Goal: Task Accomplishment & Management: Use online tool/utility

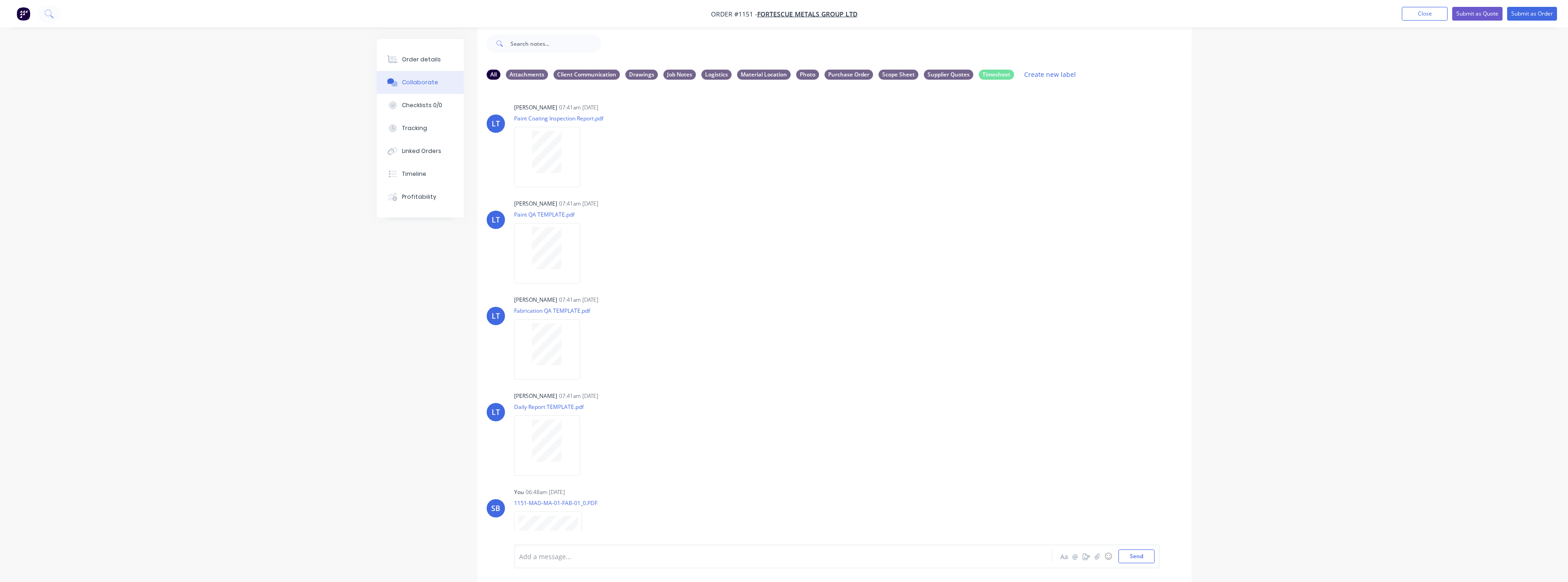
scroll to position [46, 0]
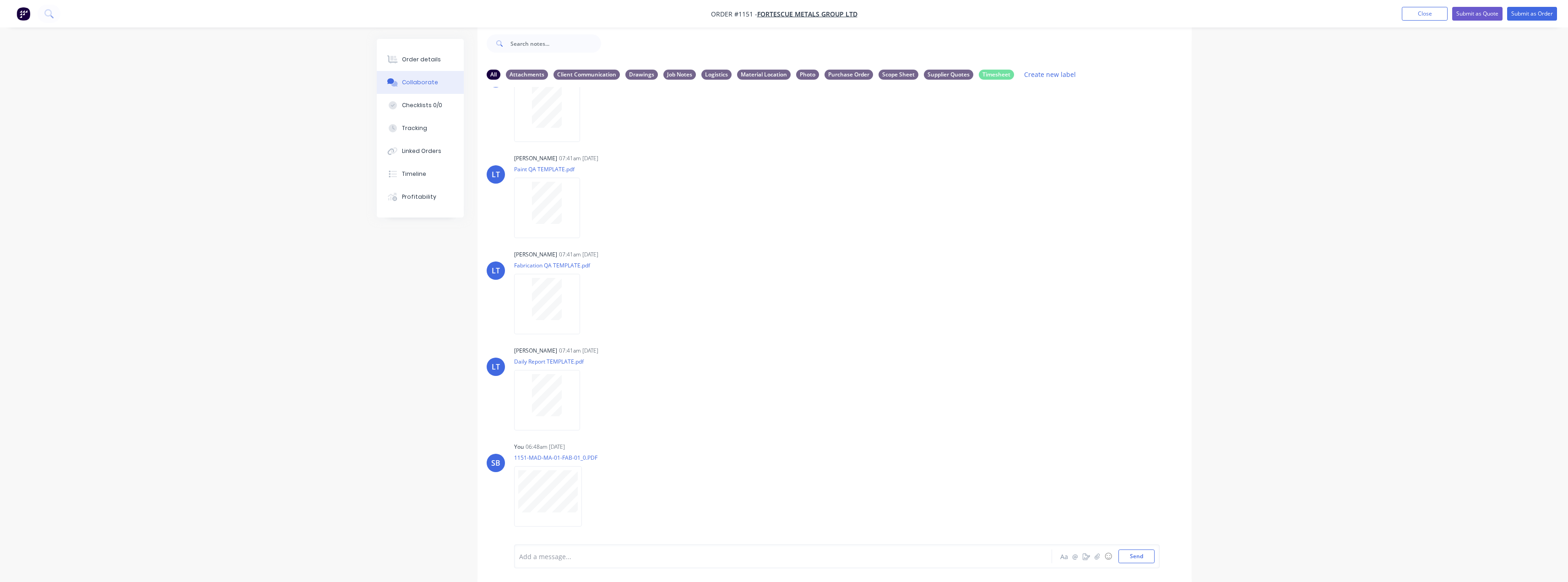
click at [1389, 4] on nav "Order #1151 - FORTESCUE METALS GROUP LTD Add product Close Submit as Quote Subm…" at bounding box center [784, 14] width 1568 height 27
click at [1418, 11] on button "Close" at bounding box center [1425, 13] width 46 height 14
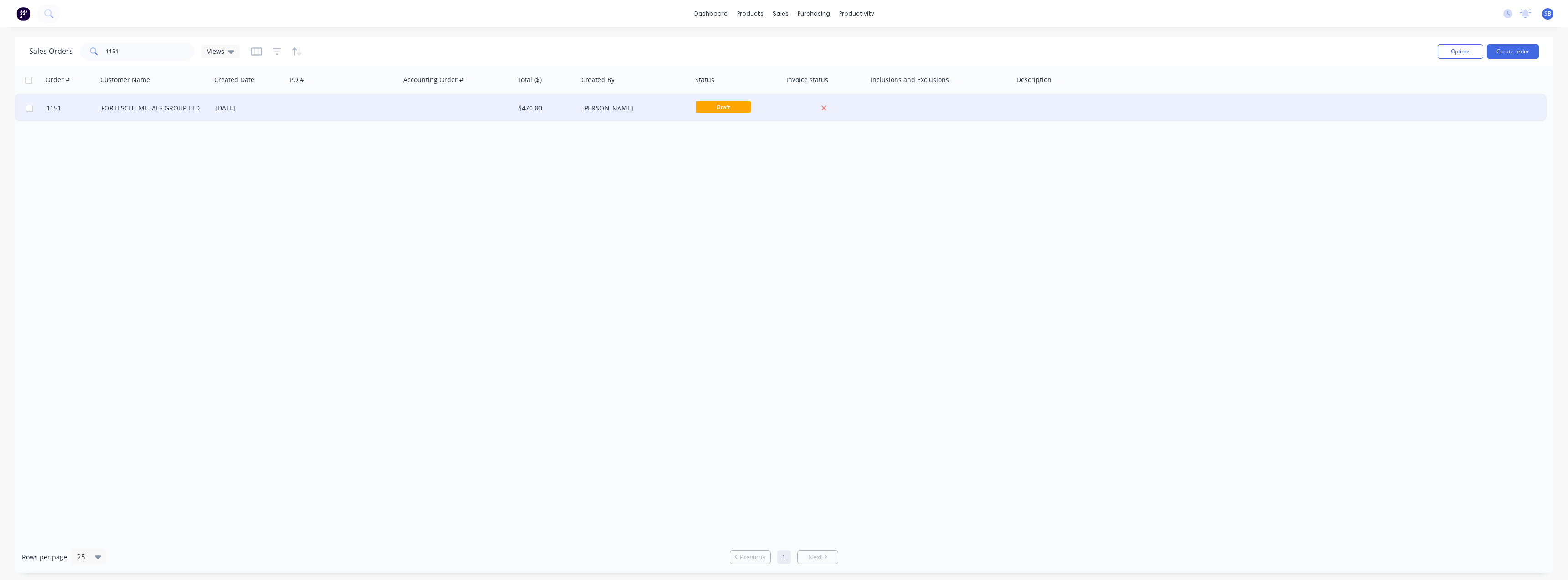
click at [247, 106] on div "[DATE]" at bounding box center [249, 108] width 68 height 9
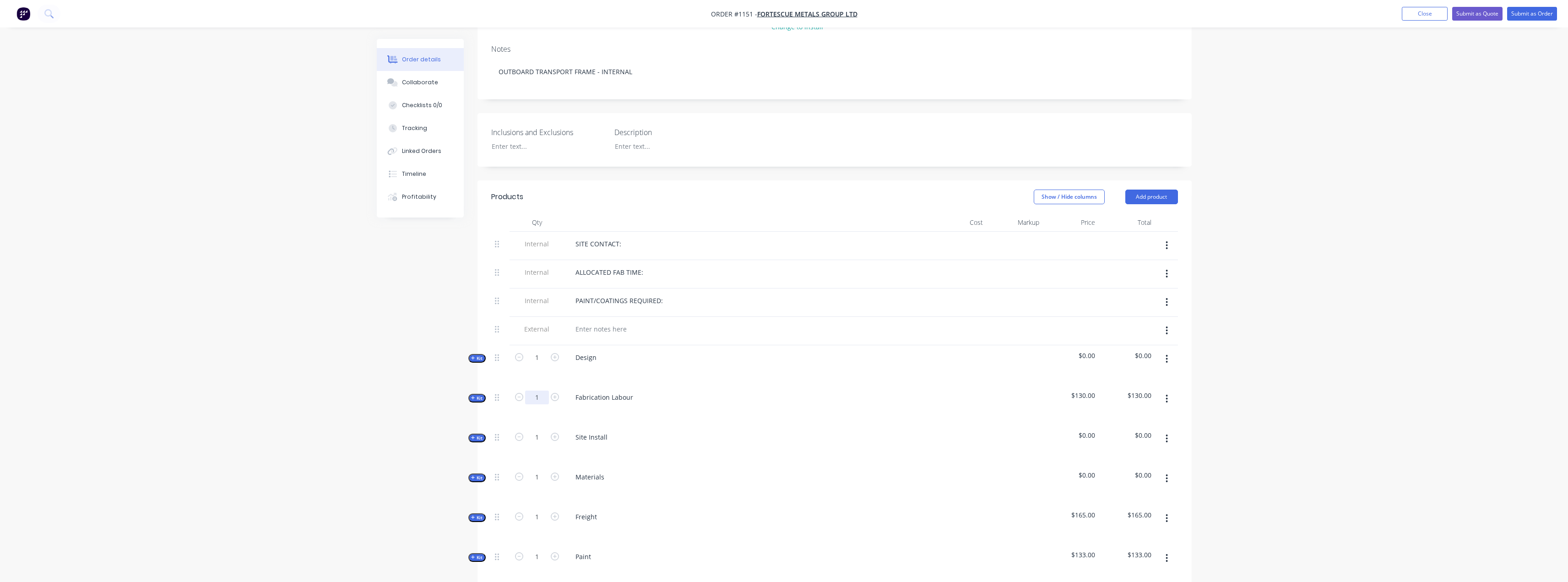
scroll to position [137, 0]
click at [481, 476] on span "Kit" at bounding box center [477, 473] width 12 height 7
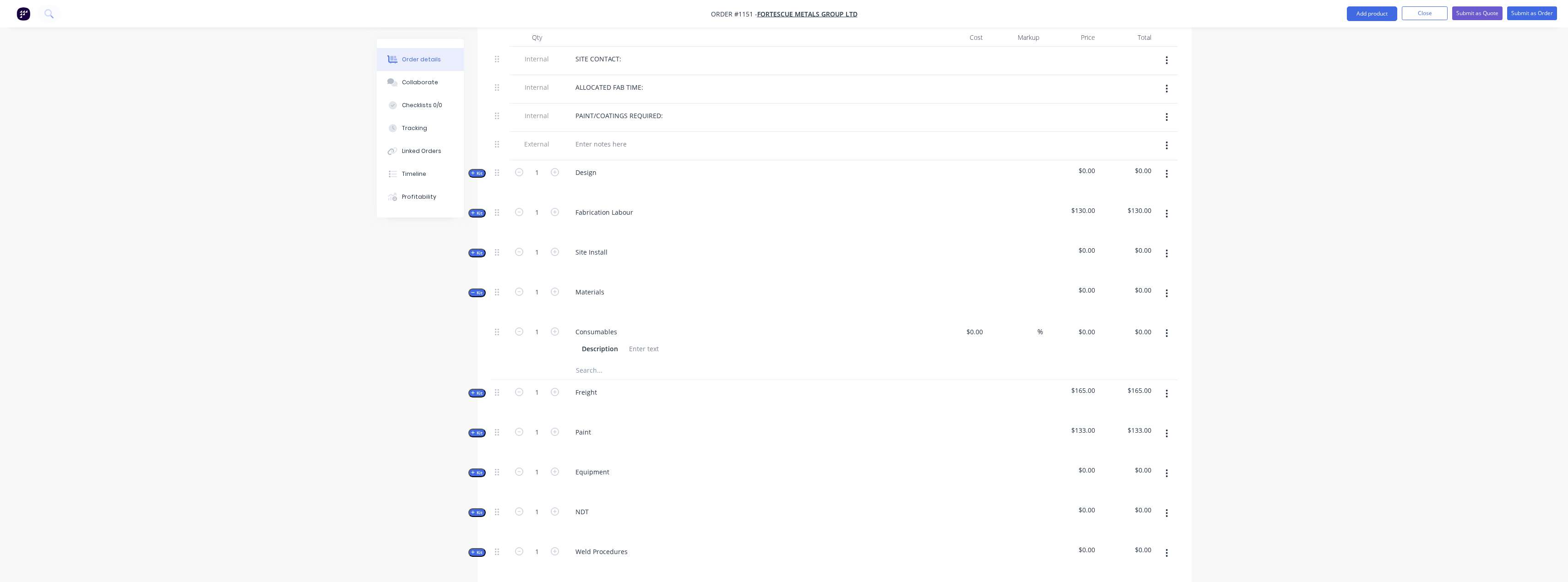
scroll to position [320, 0]
click at [624, 364] on input "text" at bounding box center [667, 367] width 183 height 18
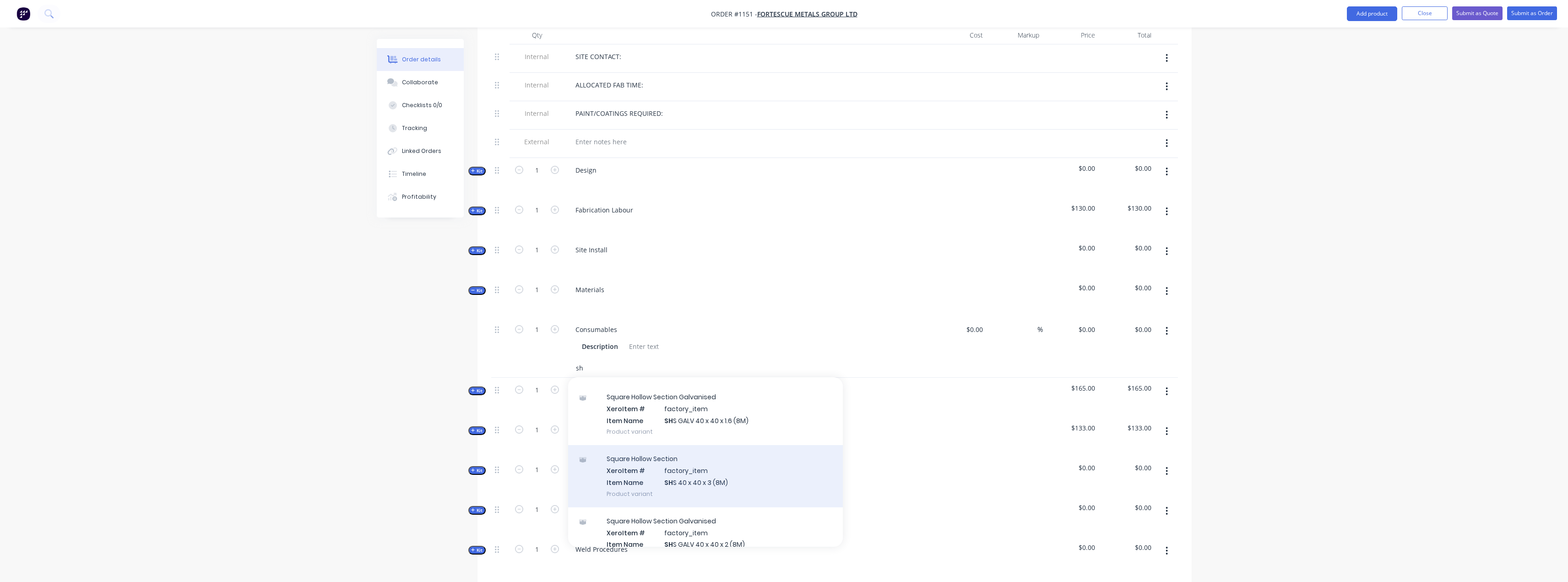
type input "s"
type input "Square hollow"
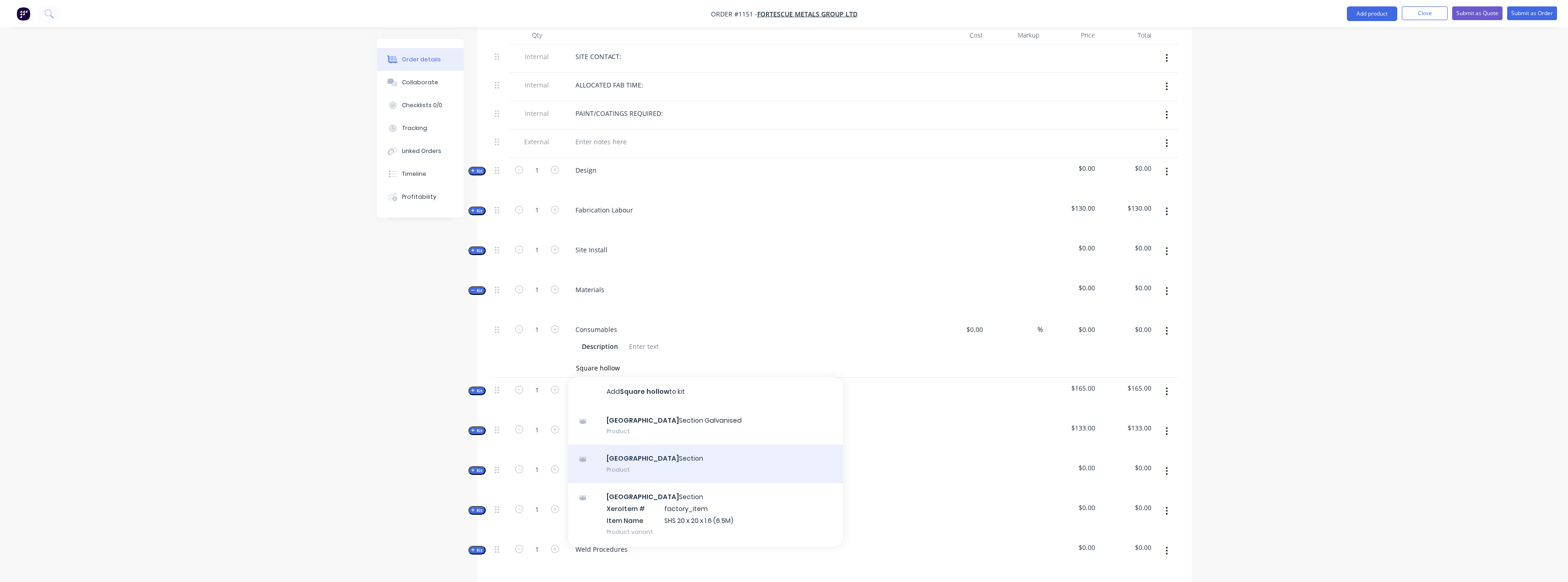
click at [715, 453] on div "Square Hollow Section Product" at bounding box center [706, 463] width 275 height 38
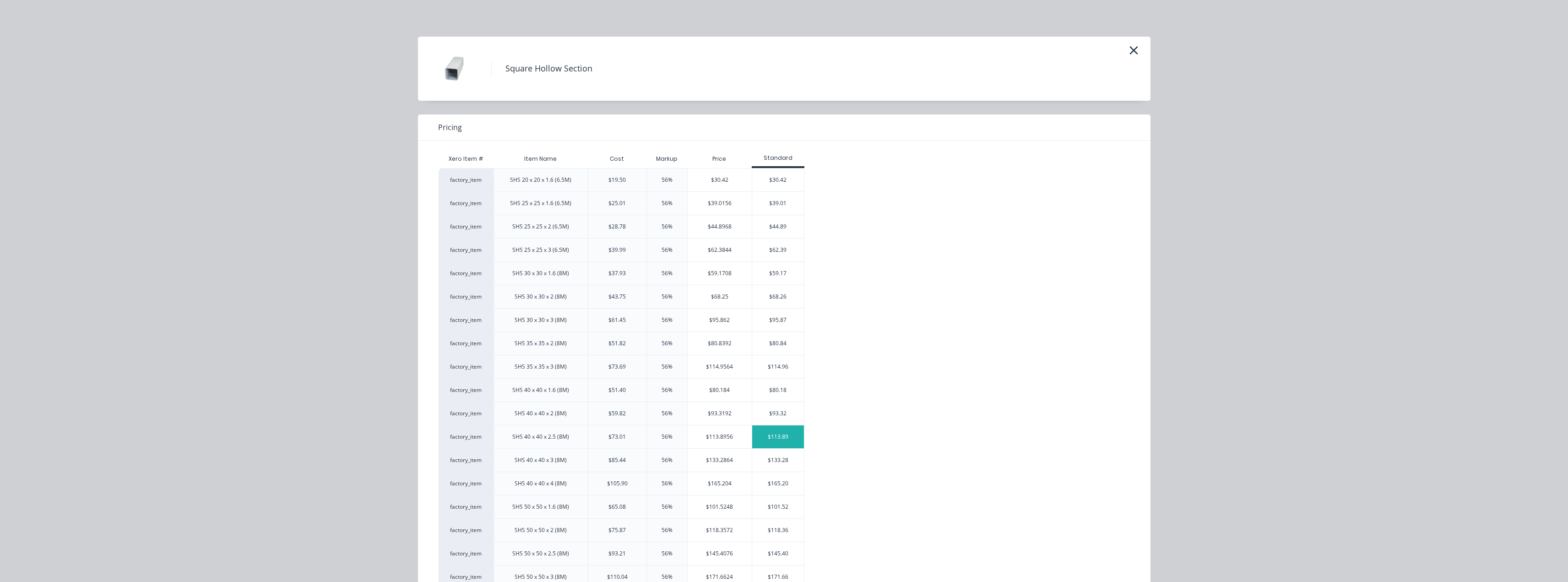
click at [780, 439] on div "$113.89" at bounding box center [778, 437] width 52 height 23
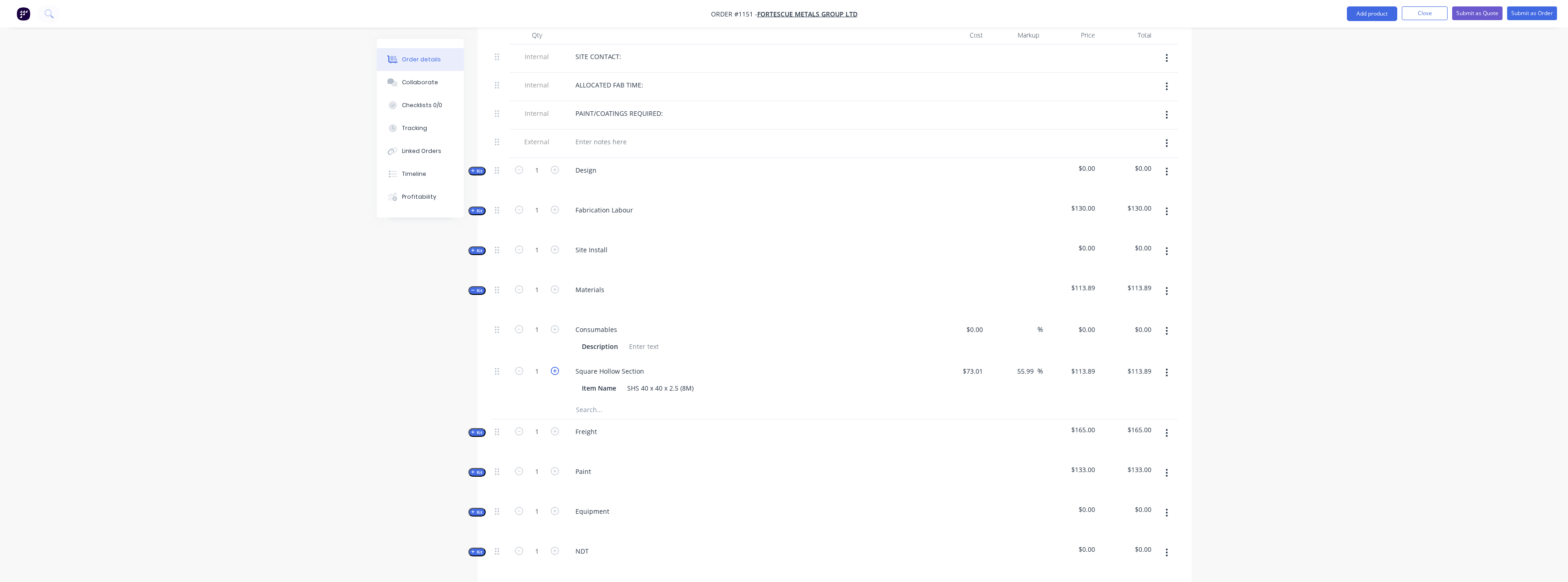
click at [553, 374] on icon "button" at bounding box center [555, 370] width 8 height 8
type input "2"
type input "$227.78"
click at [608, 408] on input "text" at bounding box center [667, 409] width 183 height 18
type input "s"
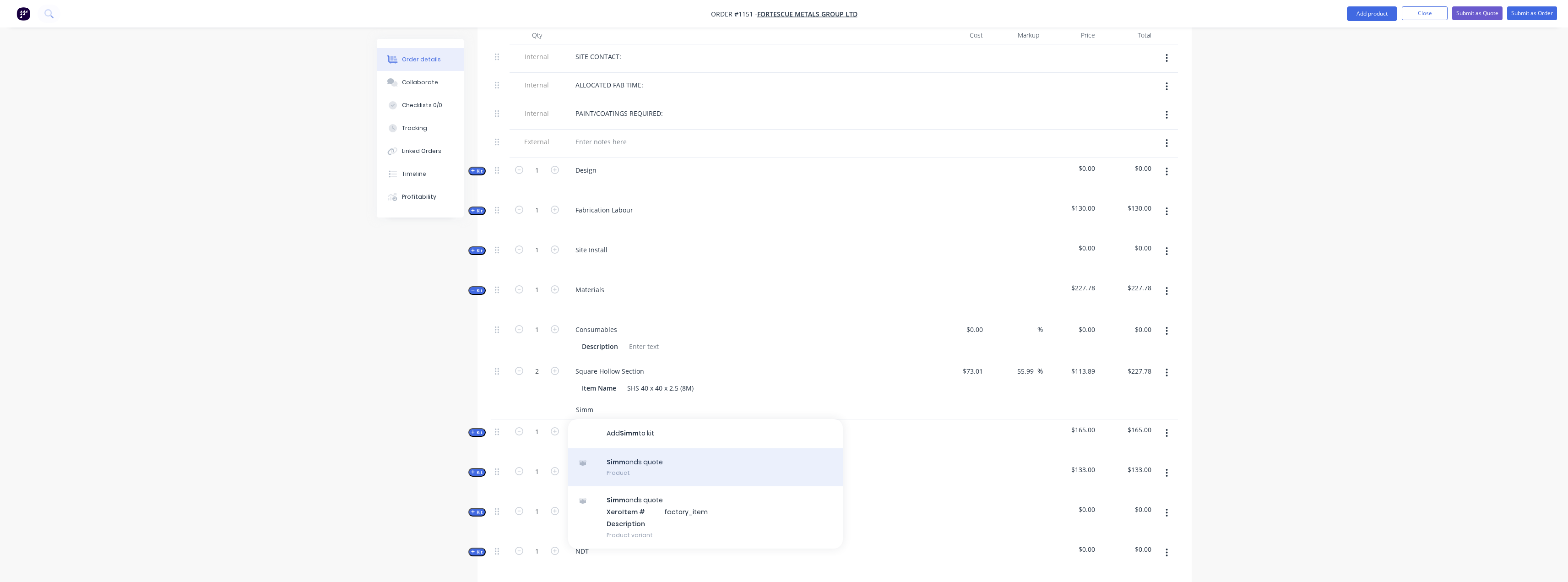
type input "Simm"
click at [656, 456] on div "Simm onds quote Product" at bounding box center [706, 467] width 275 height 38
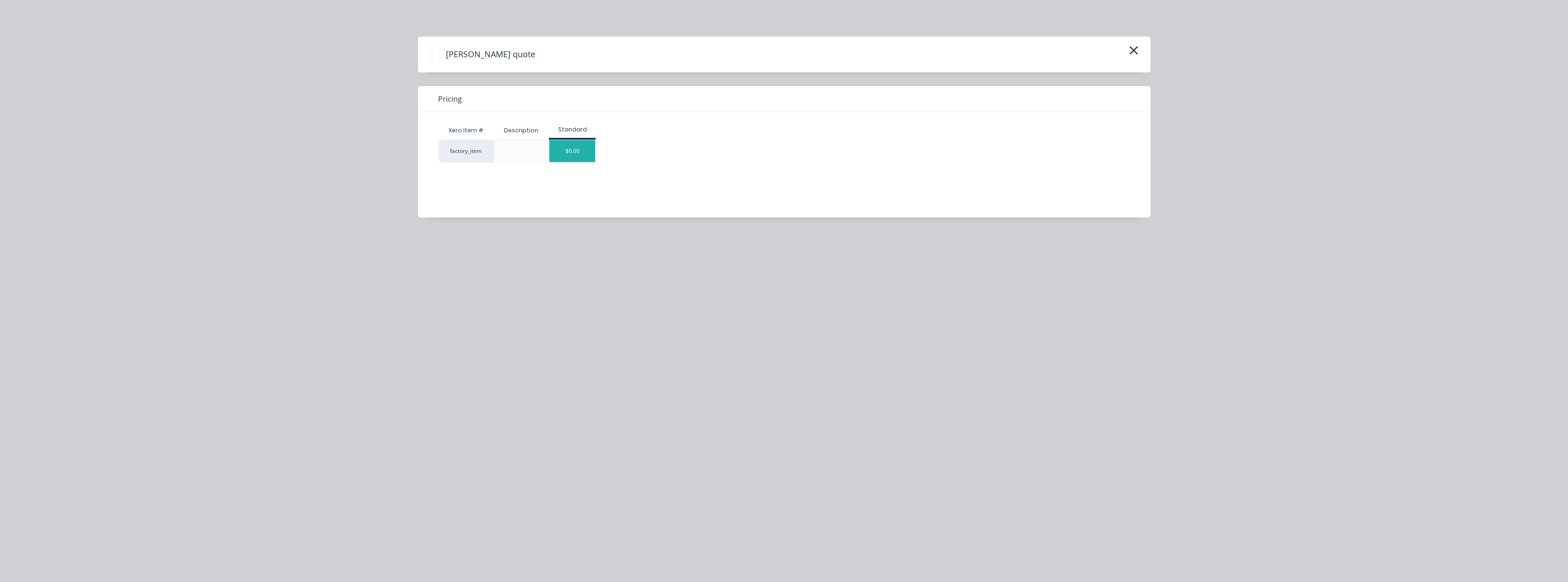
click at [560, 154] on div "$0.00" at bounding box center [572, 151] width 46 height 22
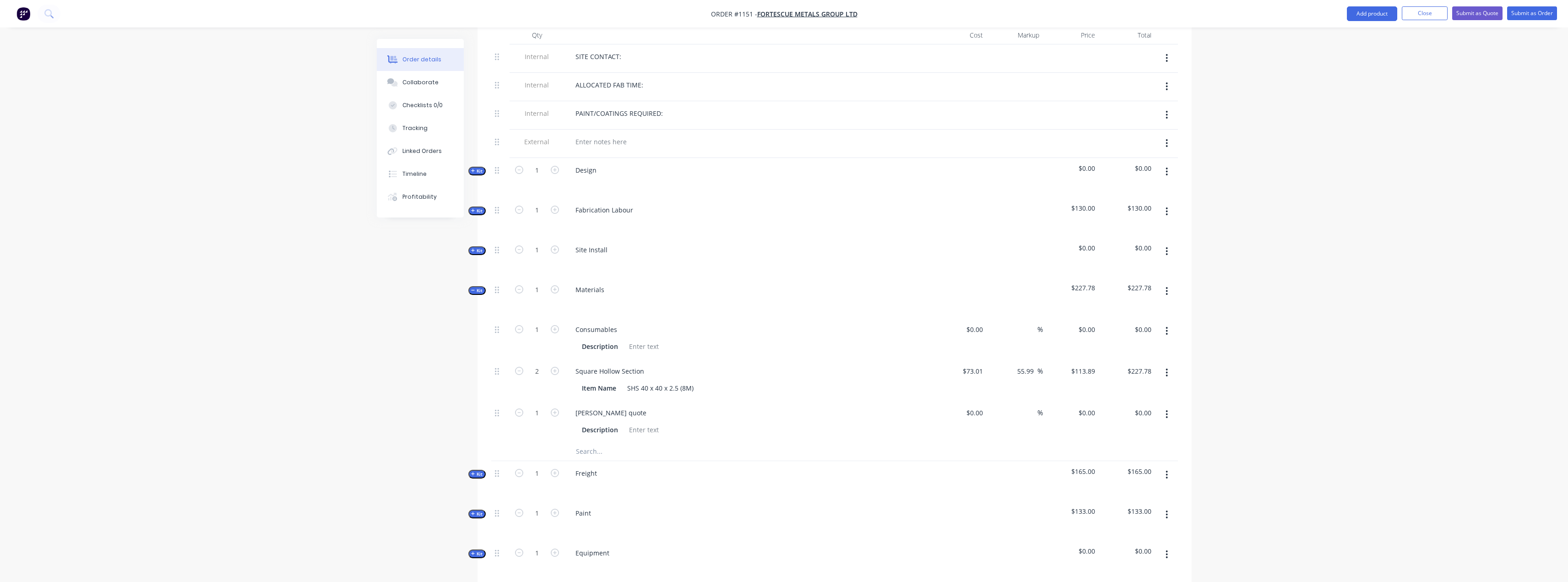
click at [1224, 304] on div "Order details Collaborate Checklists 0/0 Tracking Linked Orders Timeline Profit…" at bounding box center [784, 301] width 1568 height 1244
click at [649, 454] on input "text" at bounding box center [667, 451] width 183 height 18
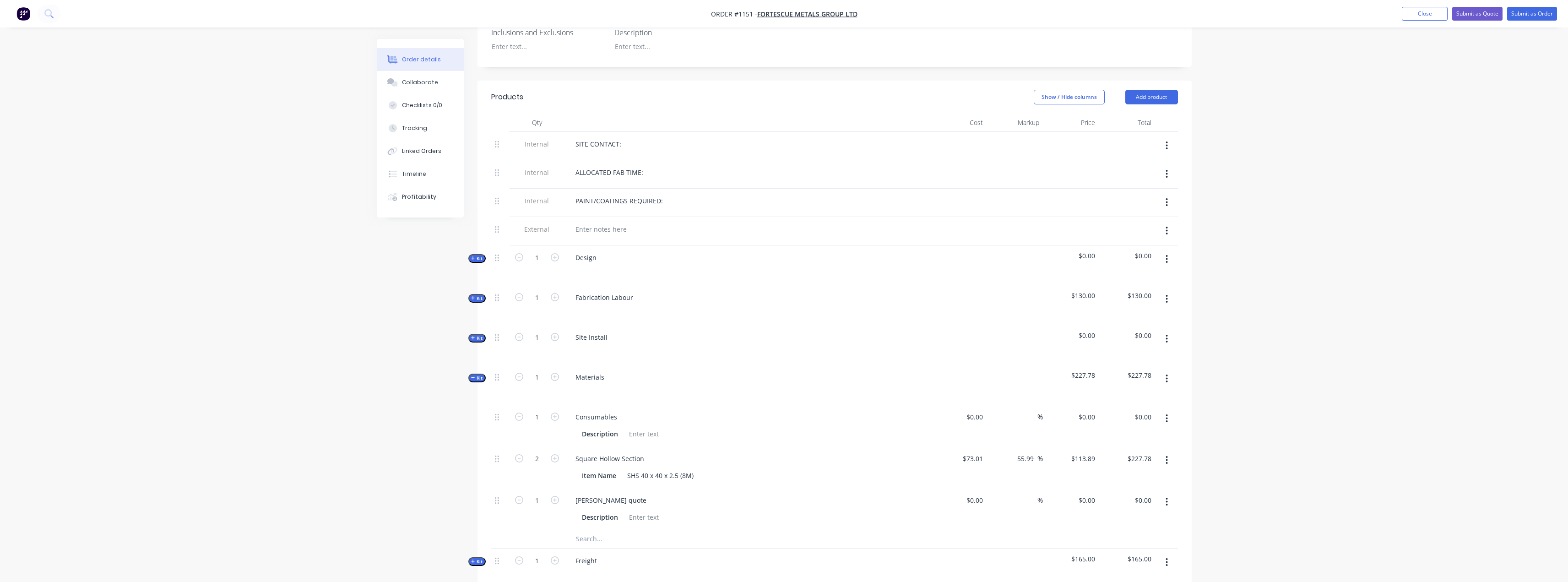
scroll to position [320, 0]
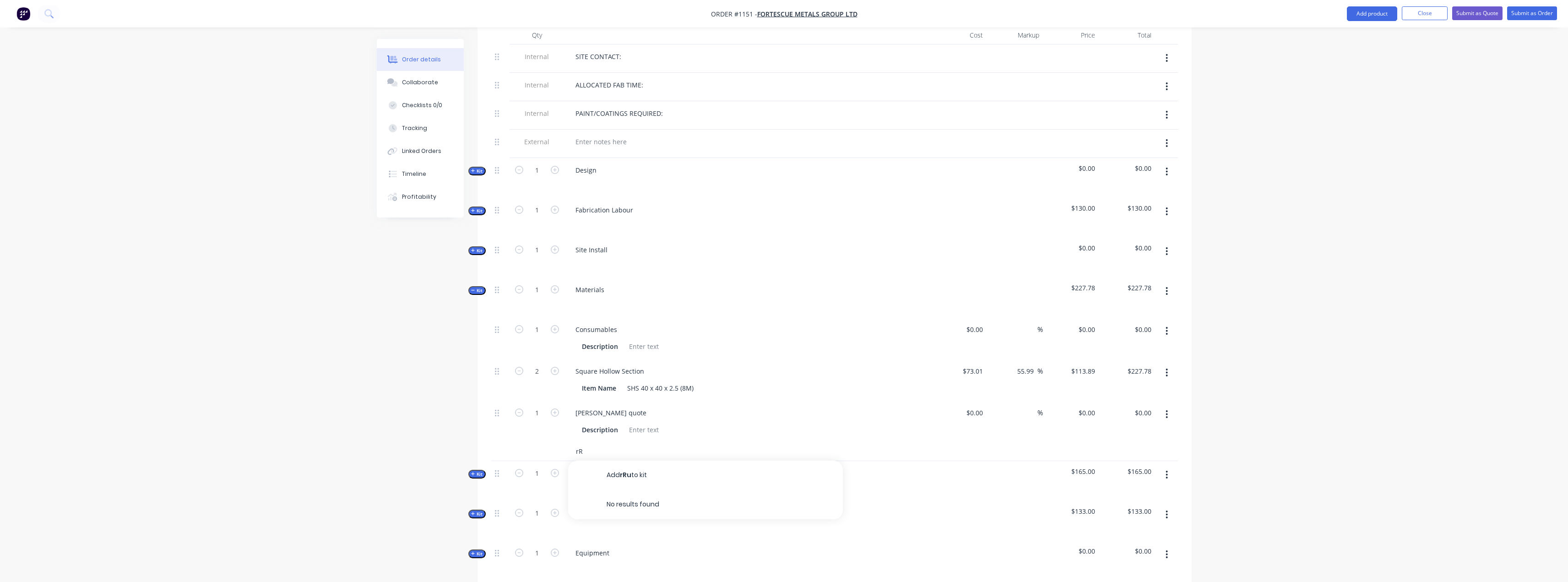
type input "r"
type input "Rubber cover"
click at [671, 474] on button "Add Rubber cover to kit" at bounding box center [706, 475] width 275 height 30
click at [639, 451] on div "Rubber cover" at bounding box center [748, 454] width 359 height 13
click at [612, 453] on div "Rubber cover" at bounding box center [596, 454] width 56 height 13
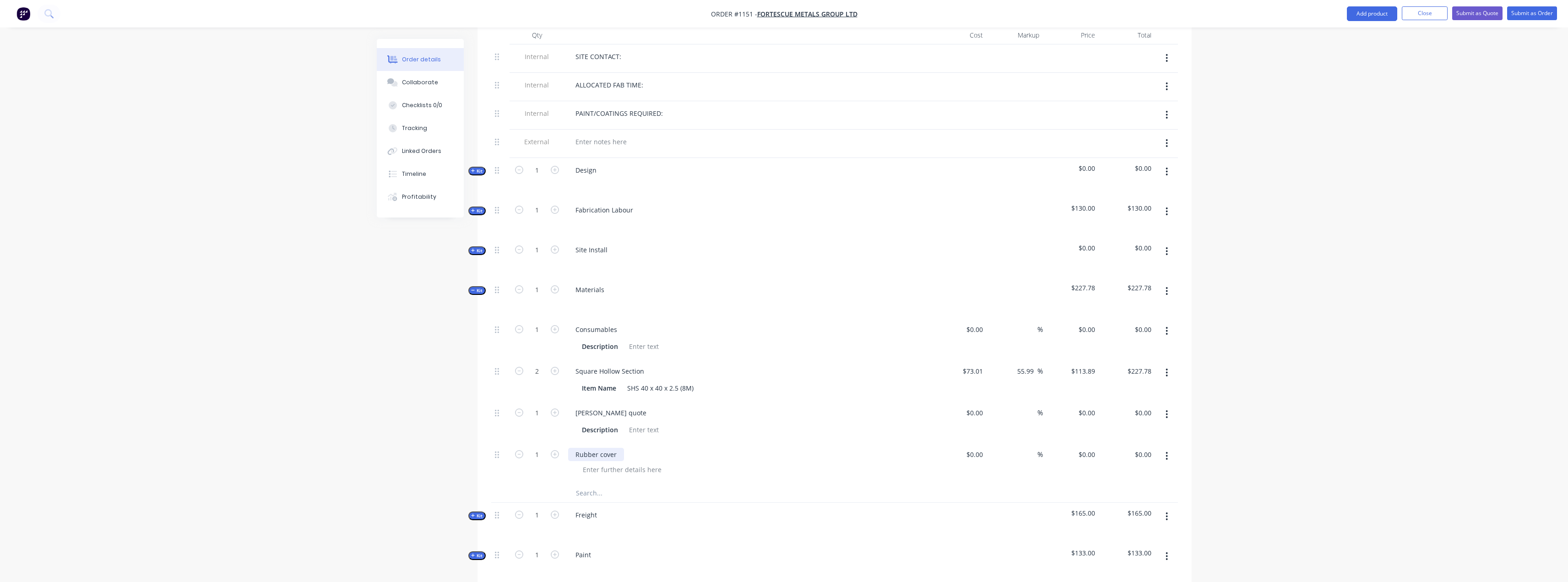
click at [617, 455] on div "Rubber cover" at bounding box center [596, 454] width 56 height 13
click at [706, 387] on div "Item Name SHS 40 x 40 x 2.5 (8M)" at bounding box center [746, 388] width 335 height 13
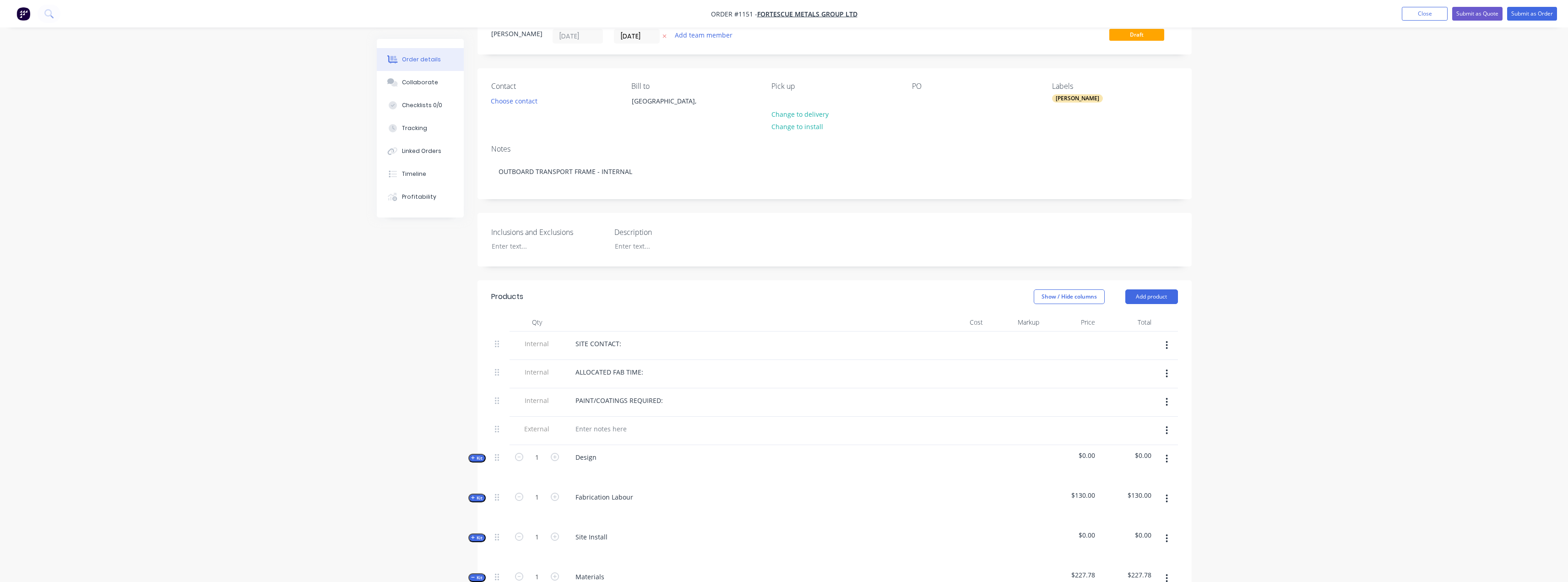
scroll to position [0, 0]
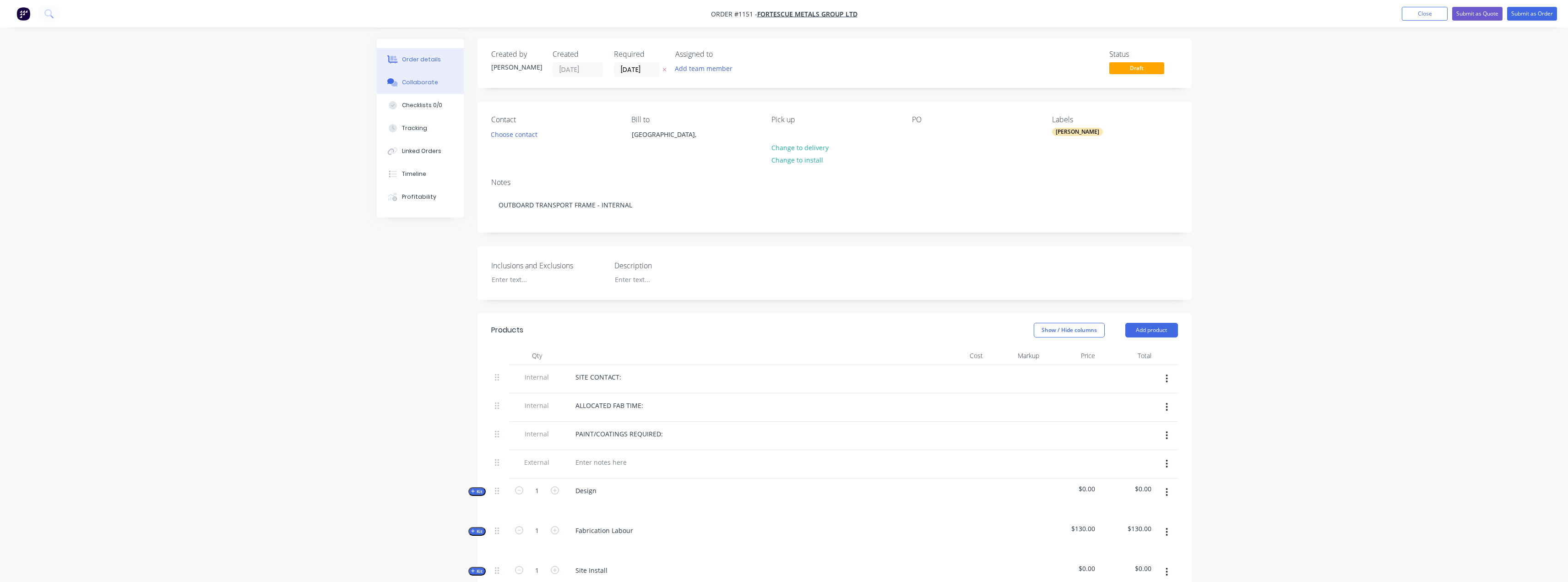
click at [420, 82] on div "Collaborate" at bounding box center [420, 82] width 36 height 8
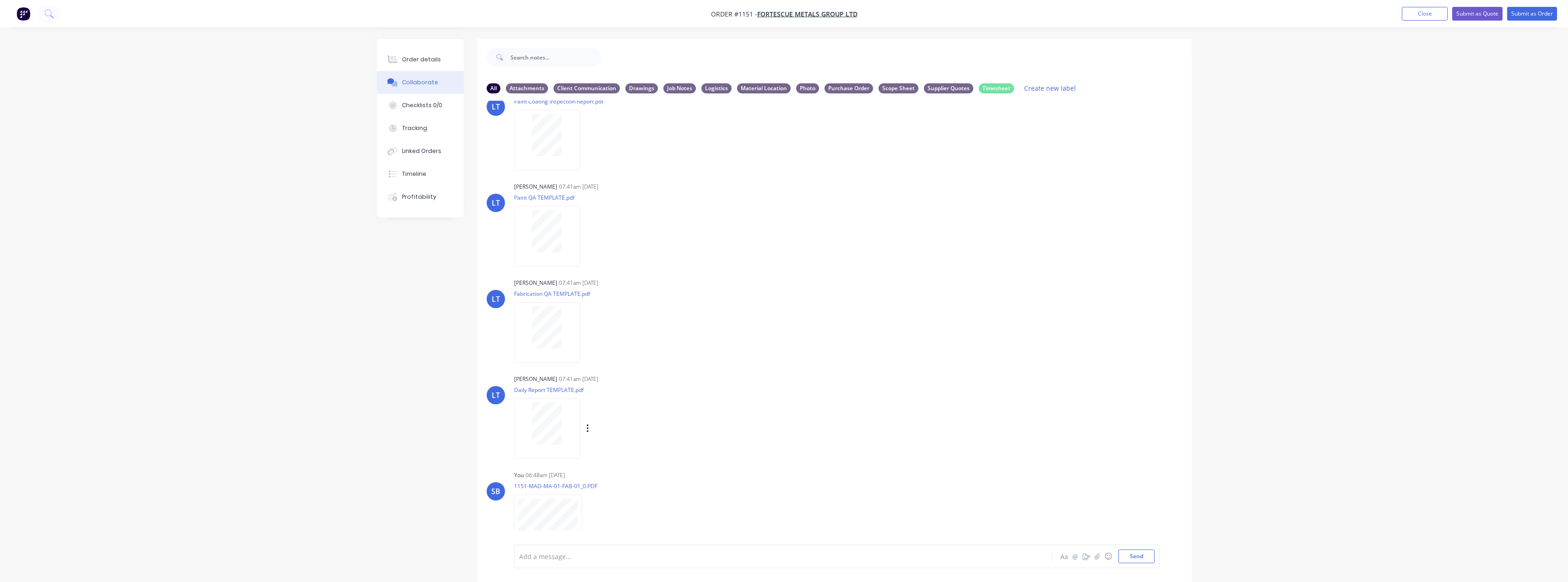
scroll to position [46, 0]
